Goal: Task Accomplishment & Management: Use online tool/utility

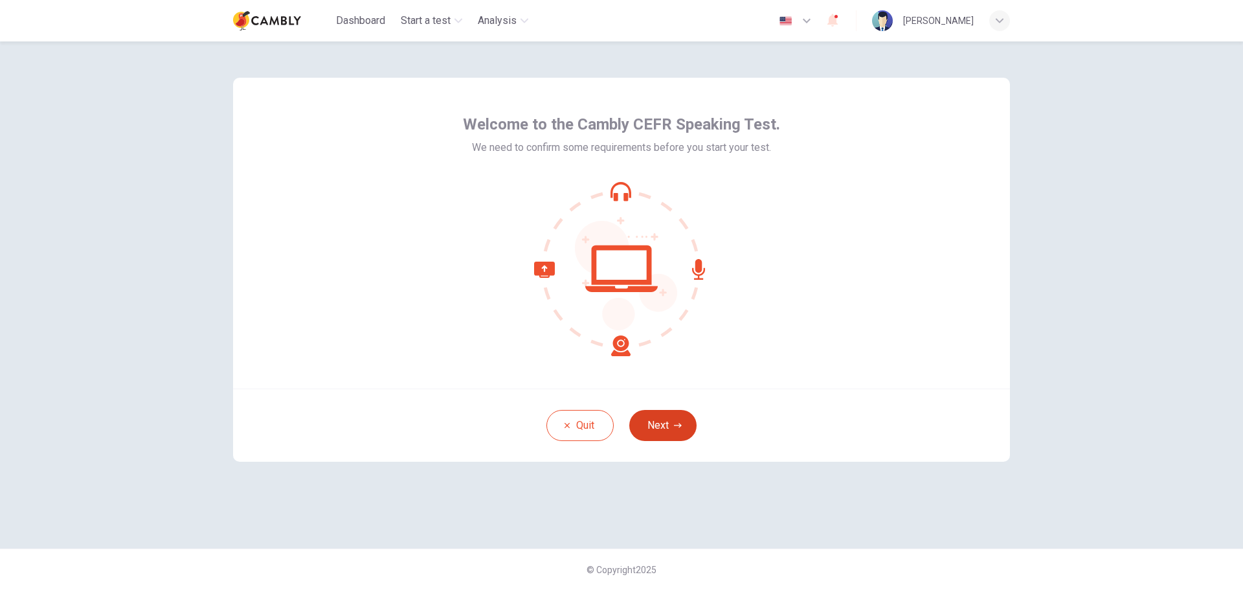
click at [665, 418] on button "Next" at bounding box center [663, 425] width 67 height 31
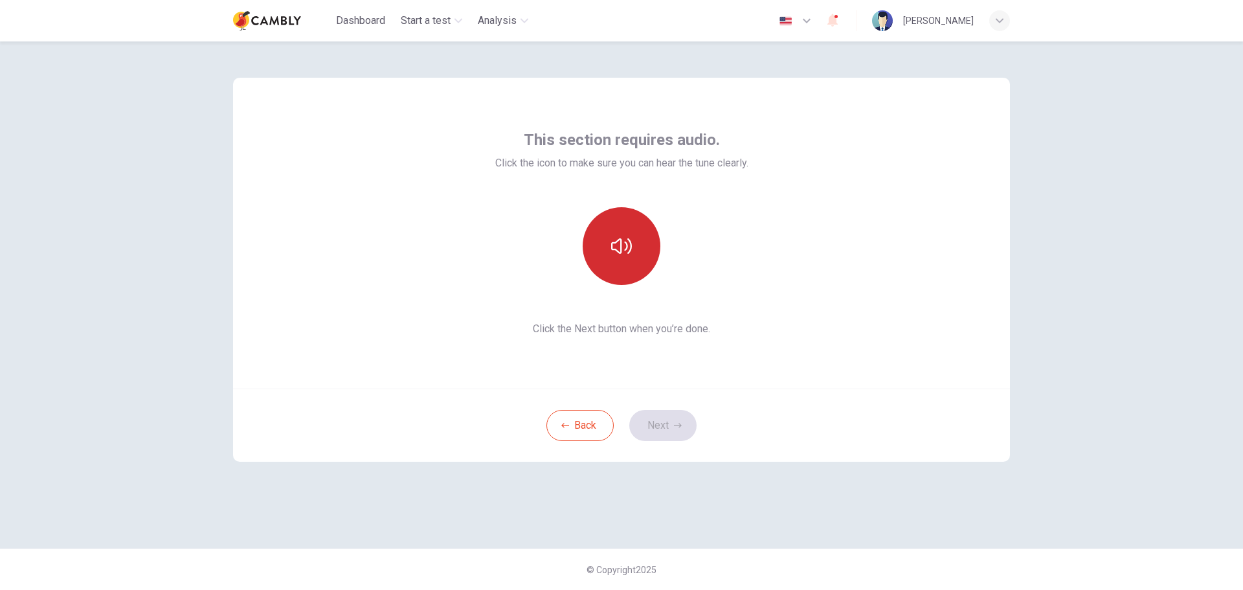
click at [641, 260] on button "button" at bounding box center [622, 246] width 78 height 78
click at [677, 432] on button "Next" at bounding box center [663, 425] width 67 height 31
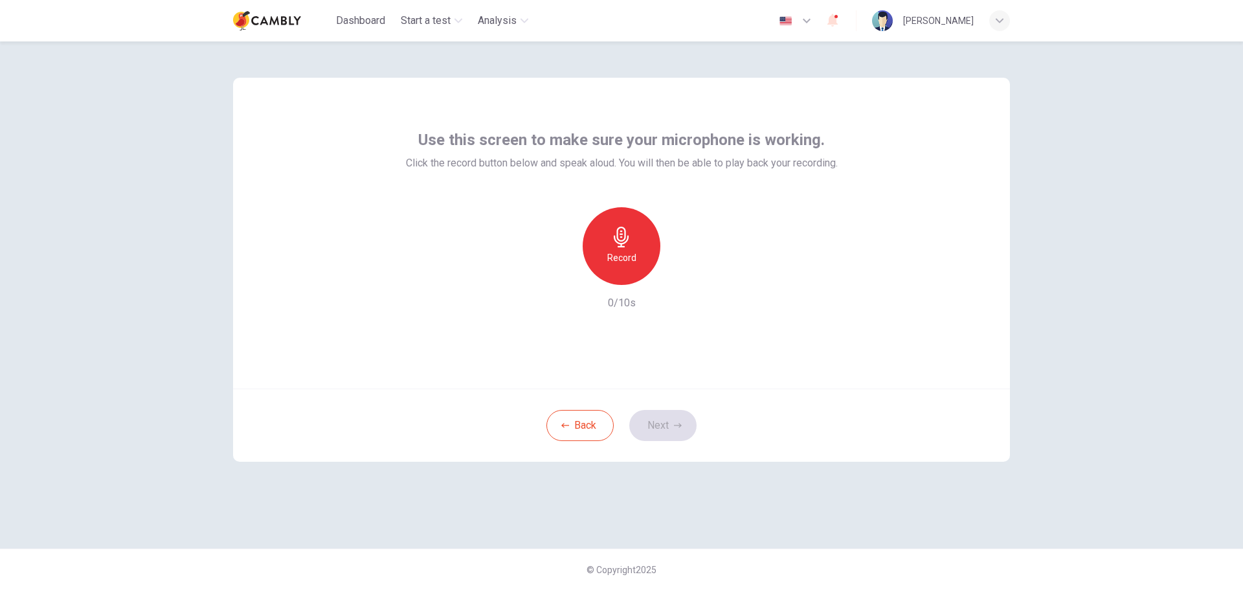
click at [633, 248] on div "Record" at bounding box center [622, 246] width 78 height 78
click at [677, 275] on icon "button" at bounding box center [681, 274] width 13 height 13
click at [678, 274] on icon "button" at bounding box center [681, 274] width 13 height 13
drag, startPoint x: 664, startPoint y: 444, endPoint x: 663, endPoint y: 431, distance: 13.1
click at [664, 440] on div "Back Next" at bounding box center [621, 425] width 777 height 73
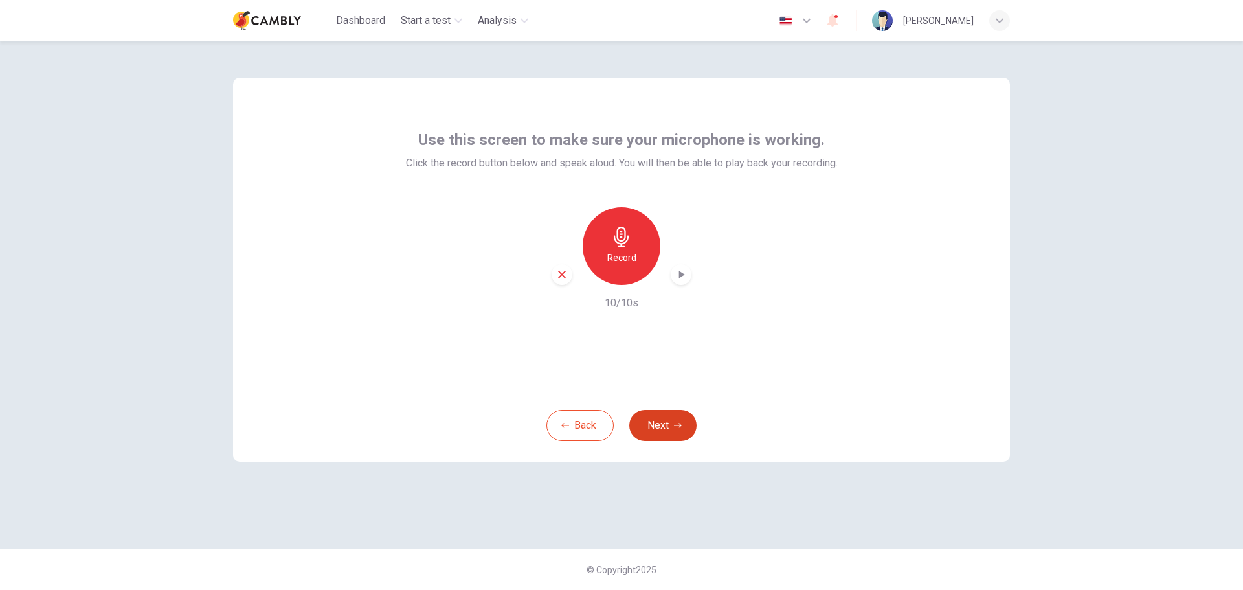
click at [663, 431] on button "Next" at bounding box center [663, 425] width 67 height 31
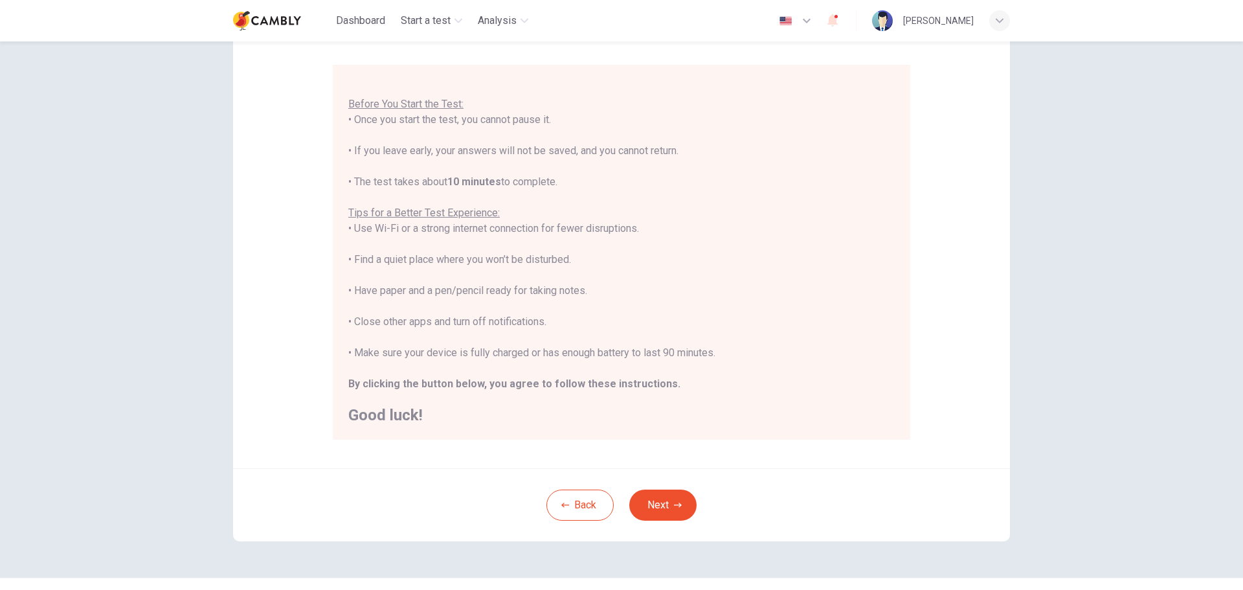
scroll to position [130, 0]
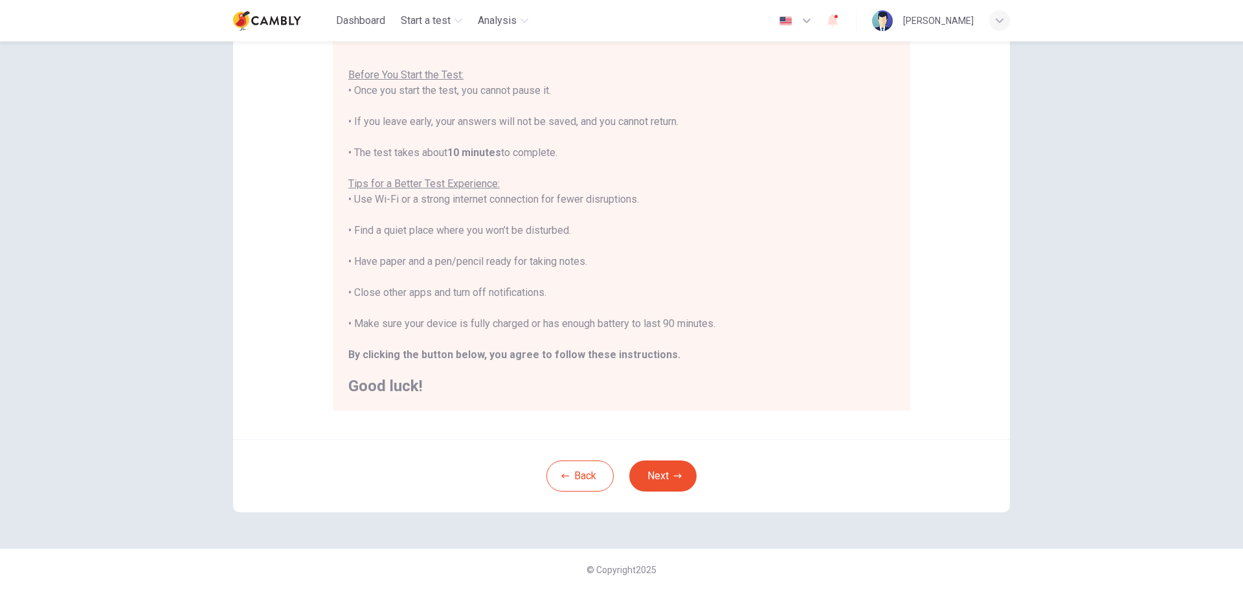
click at [682, 473] on button "Next" at bounding box center [663, 475] width 67 height 31
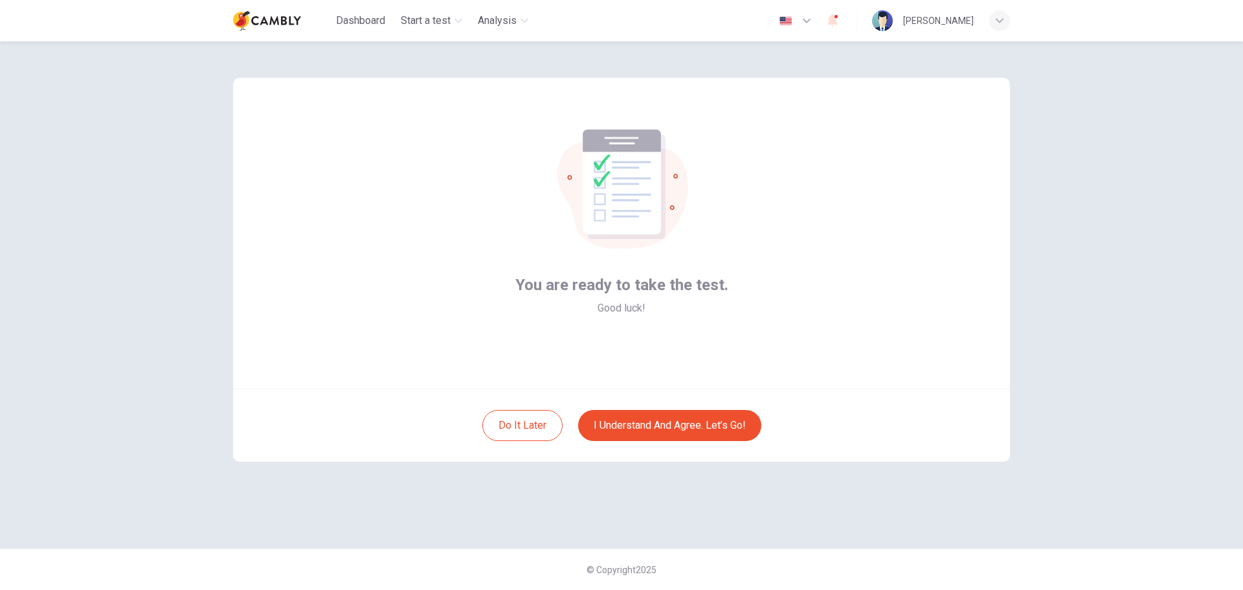
scroll to position [0, 0]
click at [670, 429] on button "I understand and agree. Let’s go!" at bounding box center [669, 425] width 183 height 31
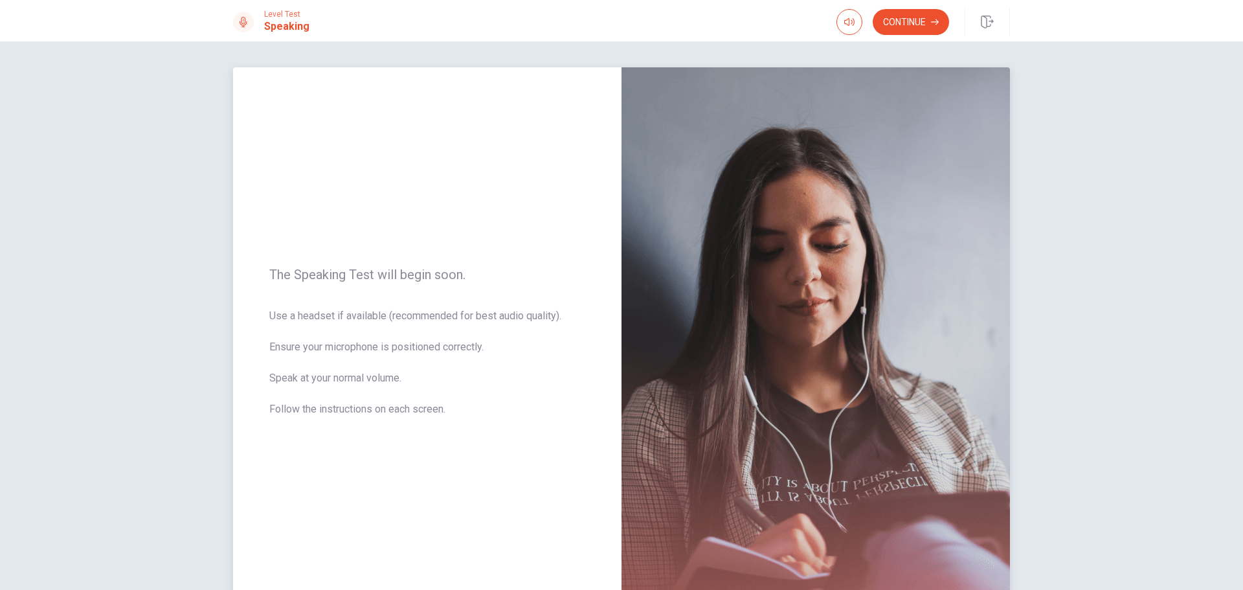
drag, startPoint x: 721, startPoint y: 294, endPoint x: 657, endPoint y: 306, distance: 65.2
click at [723, 289] on img at bounding box center [816, 349] width 389 height 565
drag, startPoint x: 521, startPoint y: 312, endPoint x: 345, endPoint y: 345, distance: 179.9
click at [464, 320] on span "Use a headset if available (recommended for best audio quality). Ensure your mi…" at bounding box center [427, 370] width 316 height 124
drag, startPoint x: 345, startPoint y: 345, endPoint x: 341, endPoint y: 414, distance: 69.4
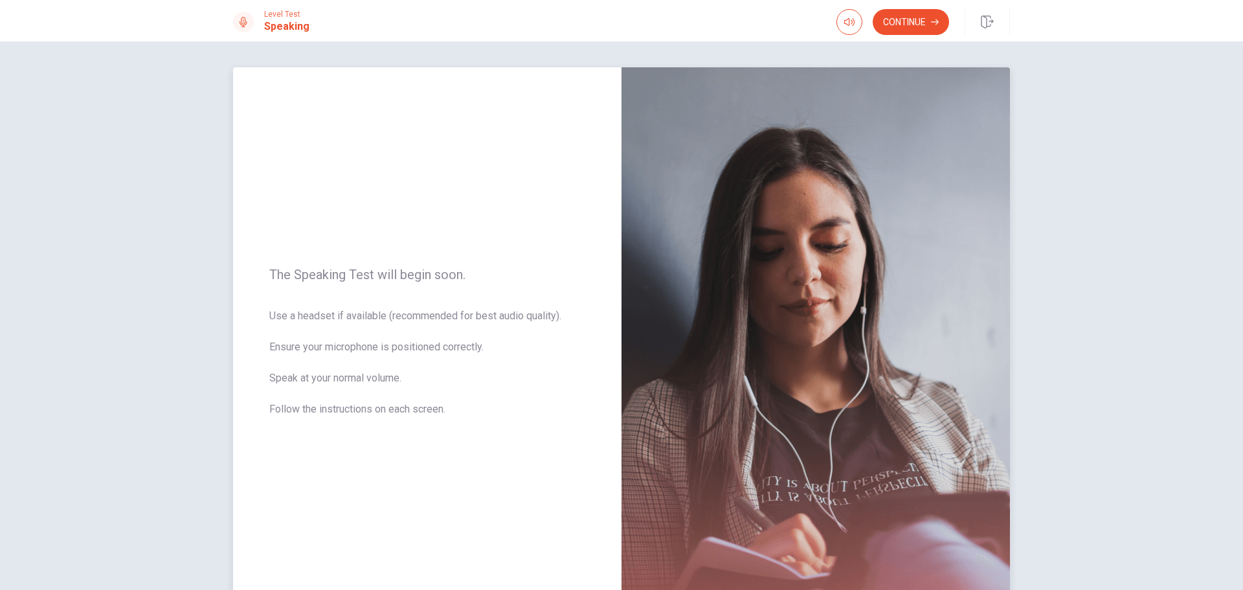
click at [344, 381] on span "Use a headset if available (recommended for best audio quality). Ensure your mi…" at bounding box center [427, 370] width 316 height 124
drag, startPoint x: 348, startPoint y: 466, endPoint x: 512, endPoint y: 408, distance: 173.1
click at [348, 460] on div "The Speaking Test will begin soon. Use a headset if available (recommended for …" at bounding box center [427, 349] width 389 height 565
click at [907, 19] on button "Continue" at bounding box center [911, 22] width 76 height 26
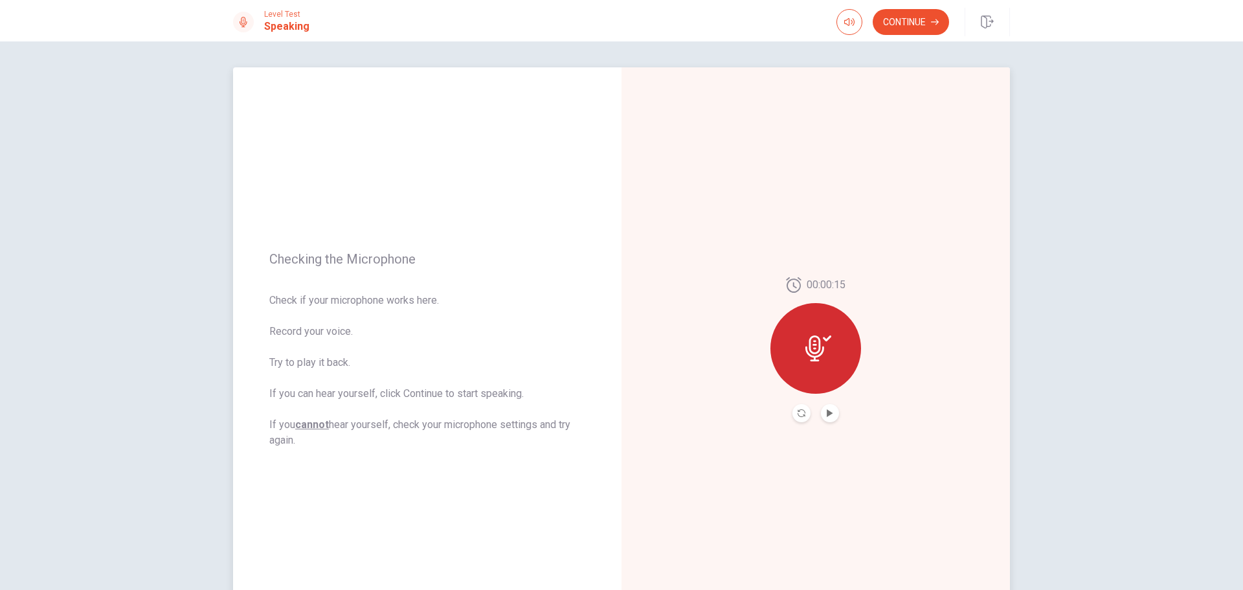
click at [833, 411] on button "Play Audio" at bounding box center [830, 413] width 18 height 18
click at [900, 26] on button "Continue" at bounding box center [911, 22] width 76 height 26
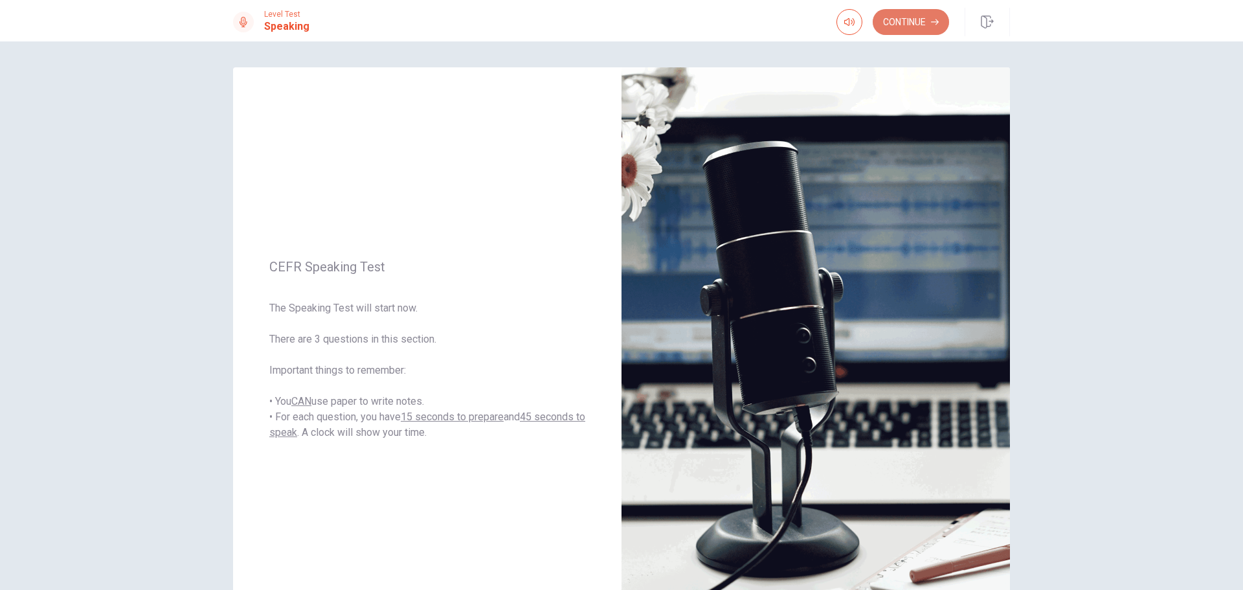
click at [890, 28] on button "Continue" at bounding box center [911, 22] width 76 height 26
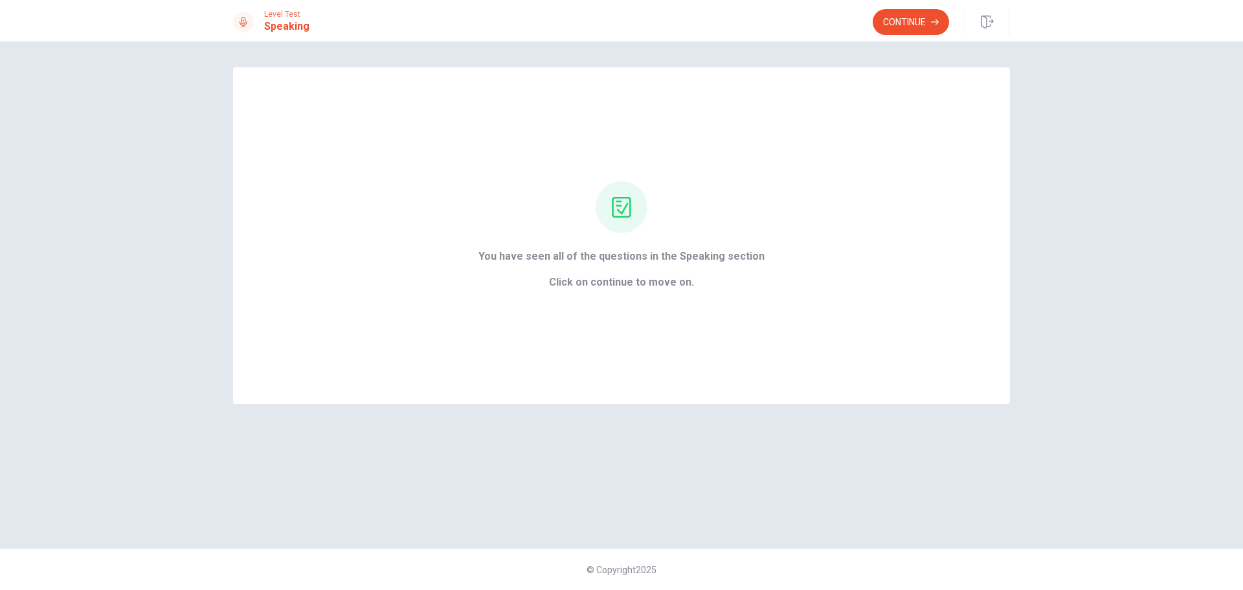
click at [903, 10] on button "Continue" at bounding box center [911, 22] width 76 height 26
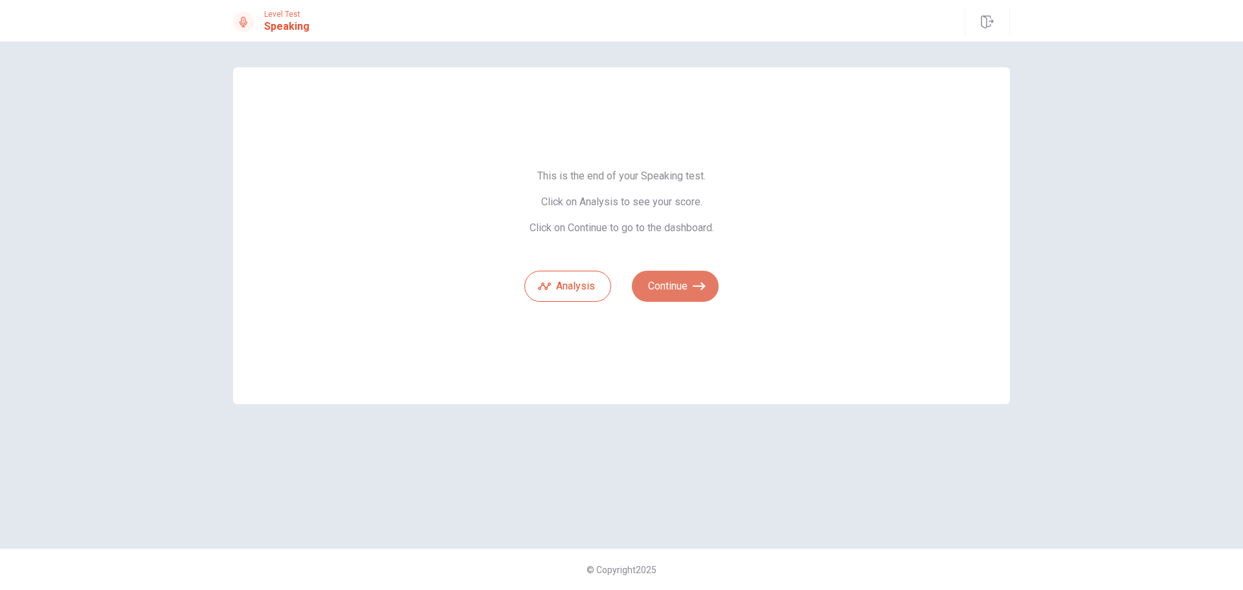
click at [701, 286] on icon "button" at bounding box center [699, 286] width 13 height 8
